Goal: Task Accomplishment & Management: Manage account settings

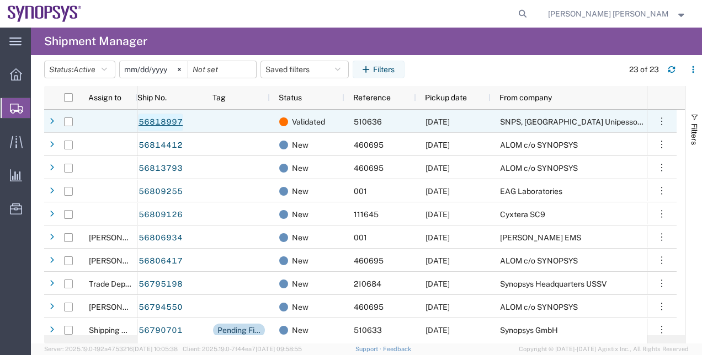
click at [152, 121] on link "56818997" at bounding box center [160, 123] width 45 height 18
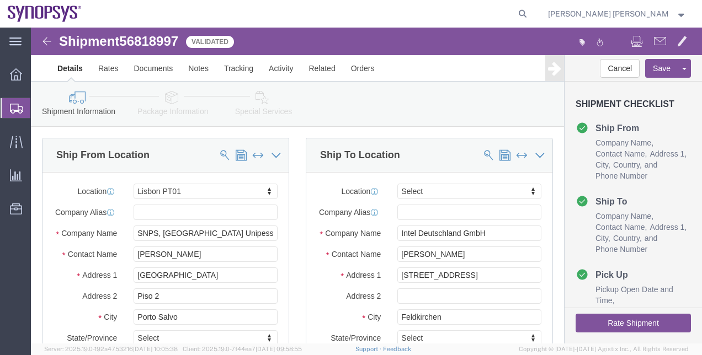
select select "63152"
select select
click div "Ship From Location Location [GEOGRAPHIC_DATA] PT01 My Profile Location [GEOGRAP…"
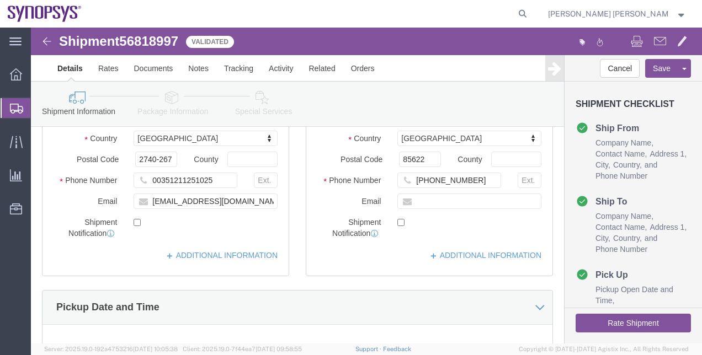
click button "Rate Shipment"
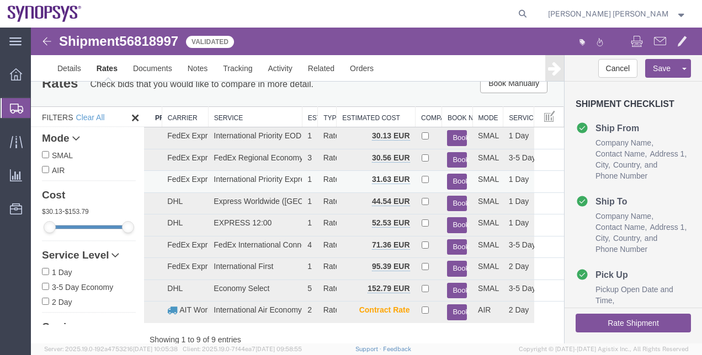
click at [452, 176] on button "Book" at bounding box center [457, 182] width 20 height 16
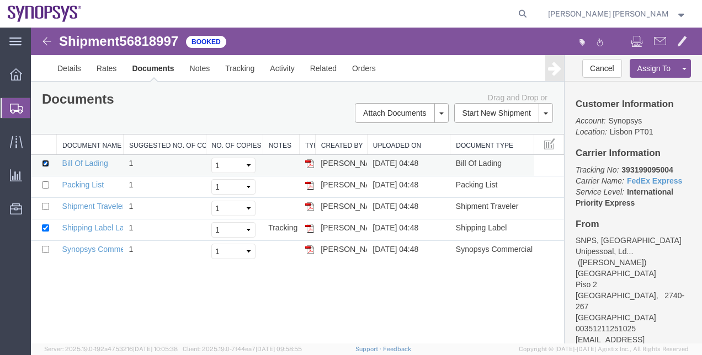
click at [42, 165] on input "checkbox" at bounding box center [45, 163] width 7 height 7
checkbox input "false"
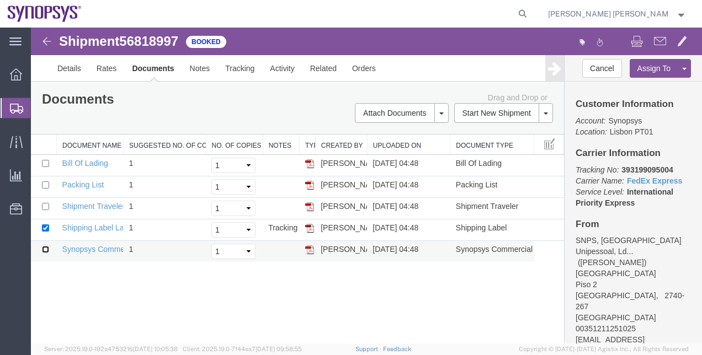
click at [47, 246] on input "checkbox" at bounding box center [45, 249] width 7 height 7
checkbox input "true"
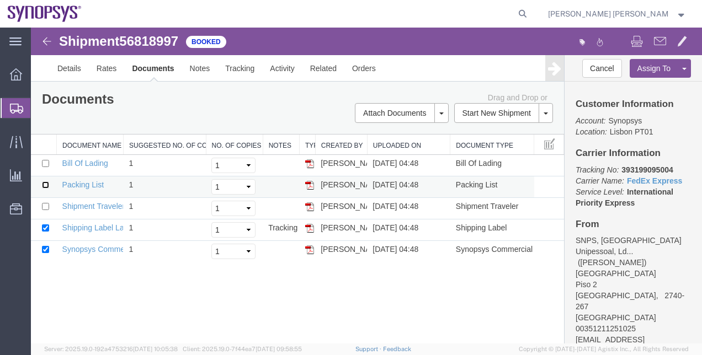
click at [48, 186] on input "checkbox" at bounding box center [45, 184] width 7 height 7
checkbox input "true"
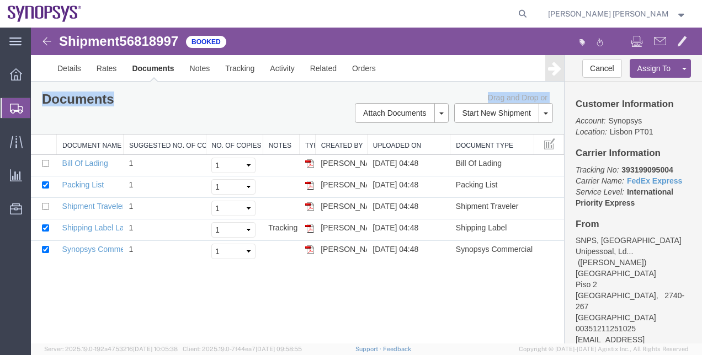
drag, startPoint x: 660, startPoint y: 323, endPoint x: 561, endPoint y: 316, distance: 99.0
click at [561, 316] on div "Shipment 56818997 5 of 5 Booked Details Rates Documents Notes Tracking Activity…" at bounding box center [366, 186] width 671 height 316
drag, startPoint x: 561, startPoint y: 316, endPoint x: 649, endPoint y: 313, distance: 87.2
click at [649, 313] on address "SNPS, [GEOGRAPHIC_DATA] Unipessoal, Ld... ([PERSON_NAME]) [GEOGRAPHIC_DATA], 27…" at bounding box center [632, 295] width 115 height 121
drag, startPoint x: 659, startPoint y: 319, endPoint x: 633, endPoint y: 319, distance: 25.4
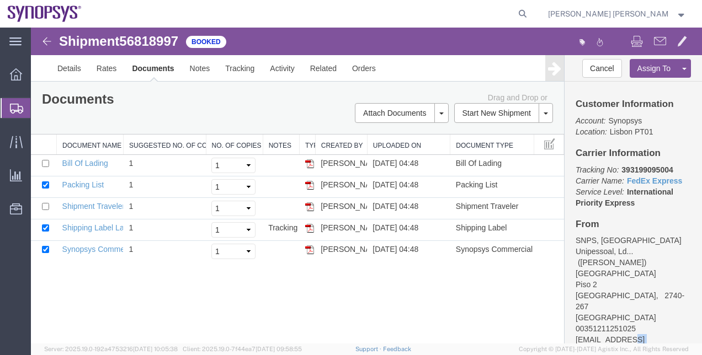
click at [633, 319] on address "SNPS, [GEOGRAPHIC_DATA] Unipessoal, Ld... ([PERSON_NAME]) [GEOGRAPHIC_DATA], 27…" at bounding box center [632, 295] width 115 height 121
drag, startPoint x: 633, startPoint y: 319, endPoint x: 580, endPoint y: 319, distance: 52.9
click at [580, 319] on address "SNPS, [GEOGRAPHIC_DATA] Unipessoal, Ld... ([PERSON_NAME]) [GEOGRAPHIC_DATA], 27…" at bounding box center [632, 295] width 115 height 121
drag, startPoint x: 580, startPoint y: 319, endPoint x: 656, endPoint y: 318, distance: 76.1
click at [656, 318] on address "SNPS, [GEOGRAPHIC_DATA] Unipessoal, Ld... ([PERSON_NAME]) [GEOGRAPHIC_DATA], 27…" at bounding box center [632, 295] width 115 height 121
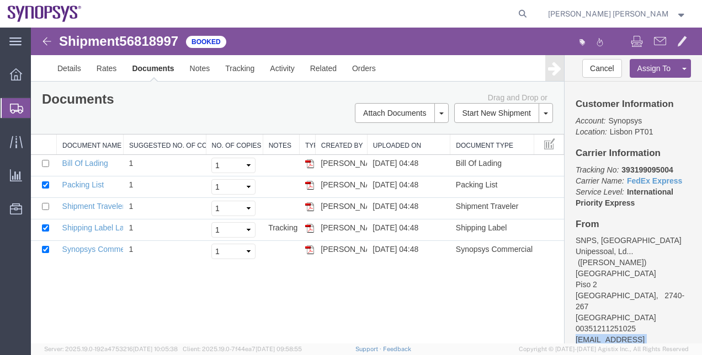
copy address "[EMAIL_ADDRESS][DOMAIN_NAME]"
click at [427, 149] on link "Email Documents" at bounding box center [400, 148] width 96 height 17
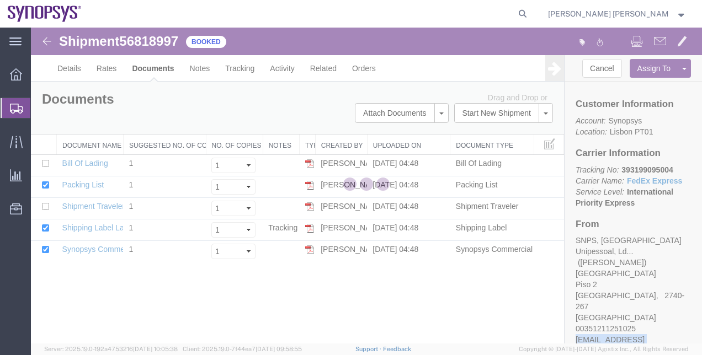
checkbox input "true"
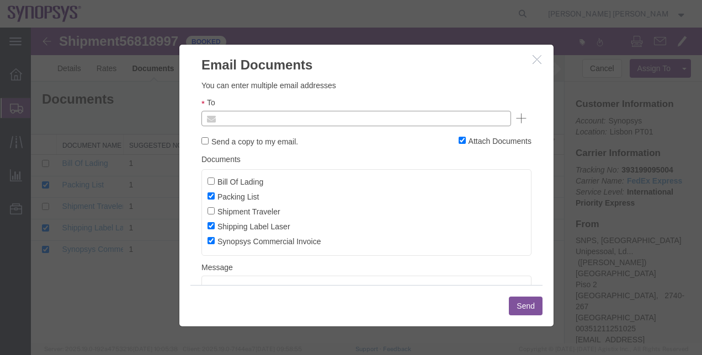
paste input "[EMAIL_ADDRESS][DOMAIN_NAME]"
click at [279, 120] on body "Shipment 56818997 5 of 5 Booked Details Rates Documents Notes Tracking Activity…" at bounding box center [366, 167] width 671 height 279
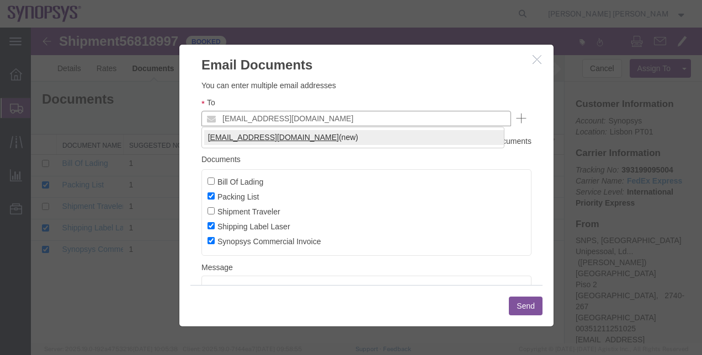
type input "[EMAIL_ADDRESS][DOMAIN_NAME]"
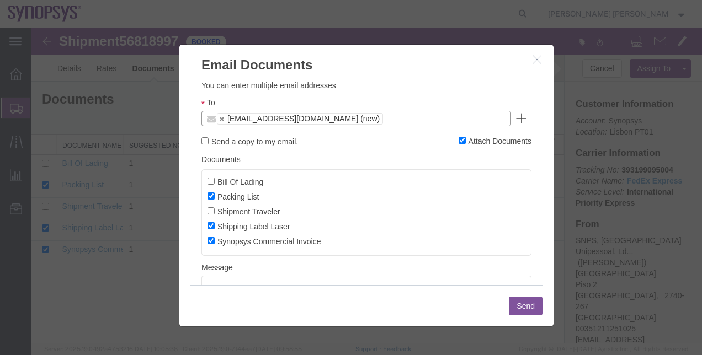
click at [269, 139] on label "Send a copy to my email." at bounding box center [249, 141] width 97 height 12
click at [208, 139] on input "Send a copy to my email." at bounding box center [204, 140] width 7 height 7
checkbox input "true"
click at [521, 307] on button "Send" at bounding box center [526, 306] width 34 height 19
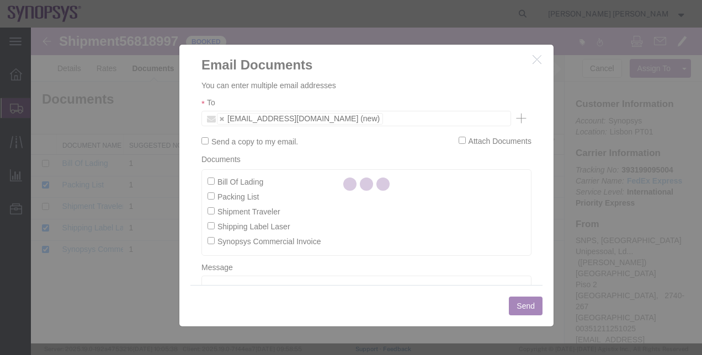
checkbox input "false"
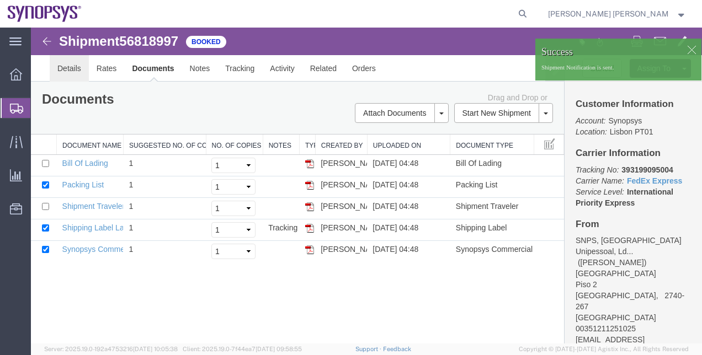
click at [68, 69] on link "Details" at bounding box center [69, 68] width 39 height 26
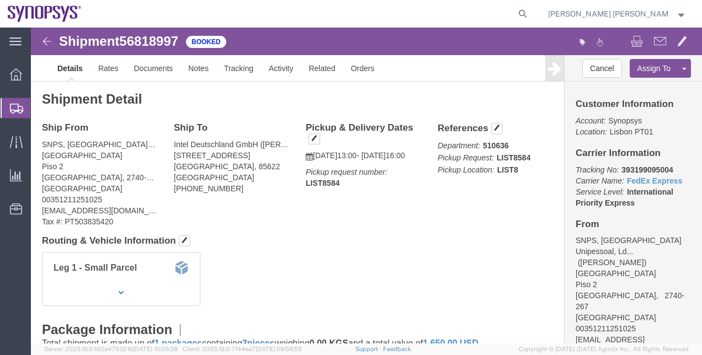
click at [0, 0] on span "Shipment Manager" at bounding box center [0, 0] width 0 height 0
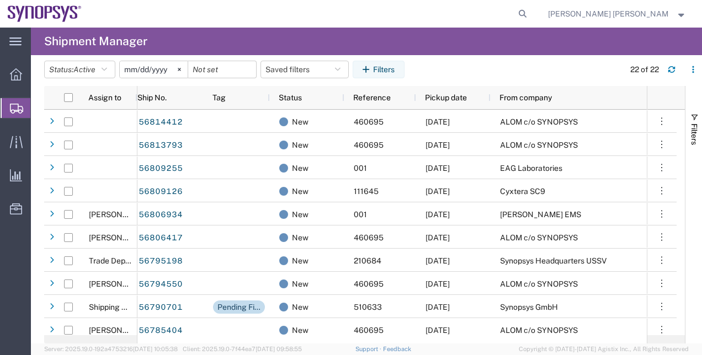
click at [305, 28] on agx-page-header "Shipment Manager" at bounding box center [366, 42] width 671 height 28
